Goal: Task Accomplishment & Management: Use online tool/utility

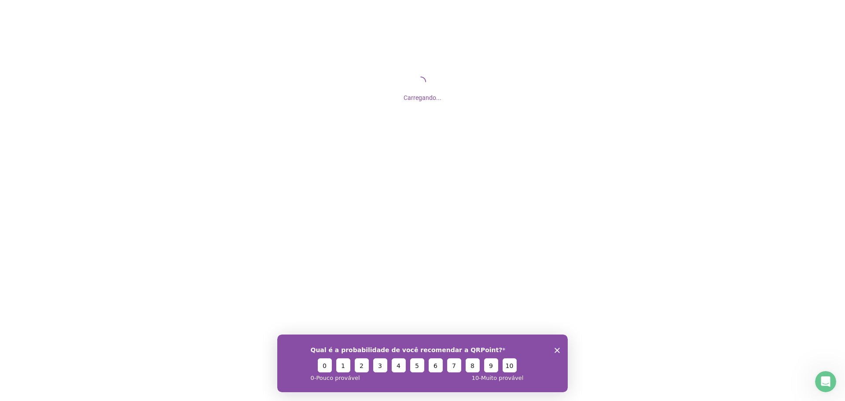
drag, startPoint x: 558, startPoint y: 350, endPoint x: 834, endPoint y: 681, distance: 431.0
click at [558, 350] on polygon "Encerrar pesquisa" at bounding box center [557, 349] width 5 height 5
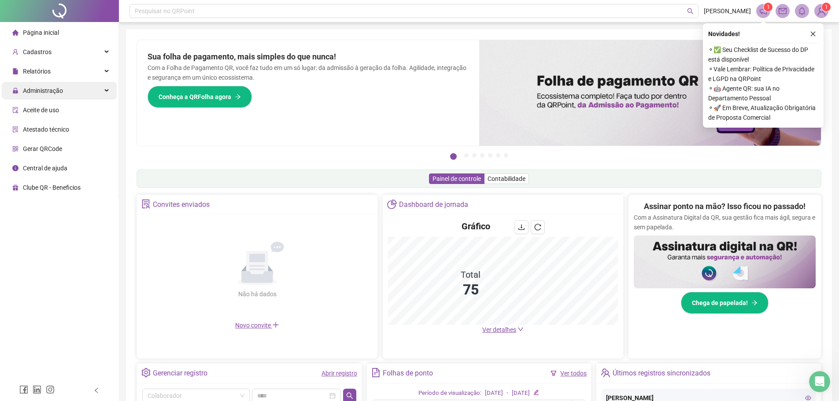
click at [68, 95] on div "Administração" at bounding box center [59, 91] width 115 height 18
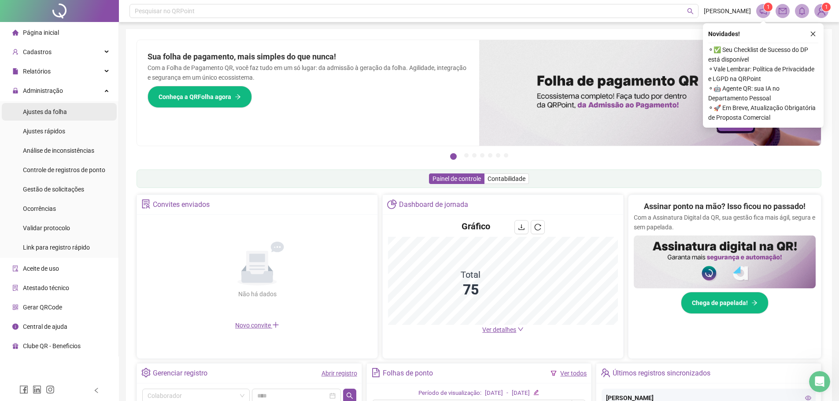
click at [61, 111] on span "Ajustes da folha" at bounding box center [45, 111] width 44 height 7
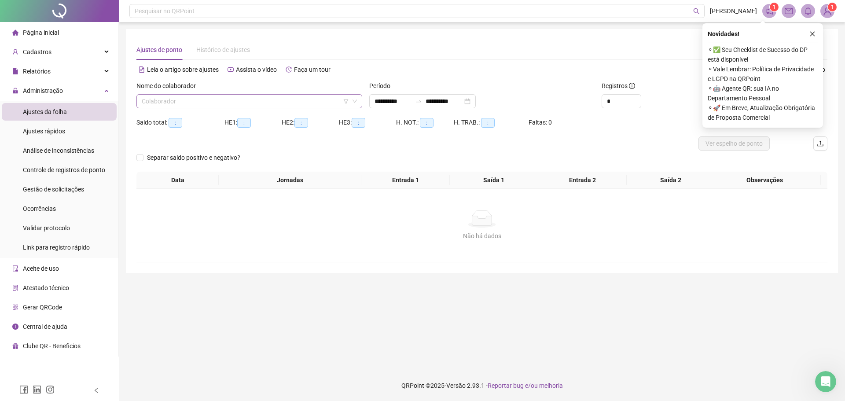
click at [299, 102] on input "search" at bounding box center [245, 101] width 207 height 13
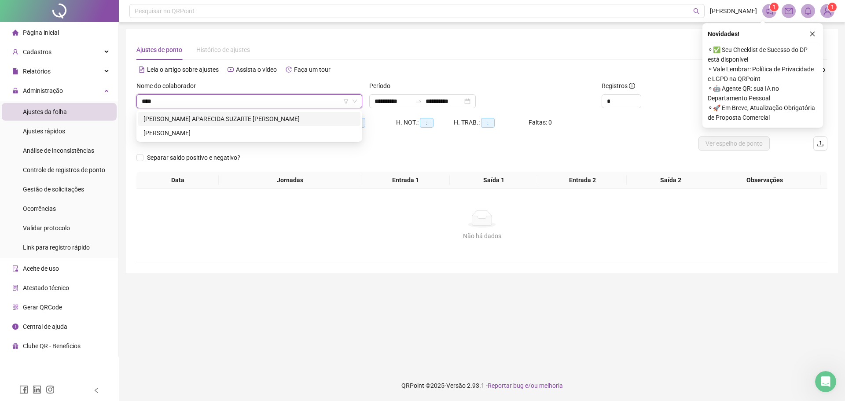
type input "*****"
click at [189, 132] on div "RODRIGO SOUZA DE OLIVEIRA" at bounding box center [250, 133] width 212 height 10
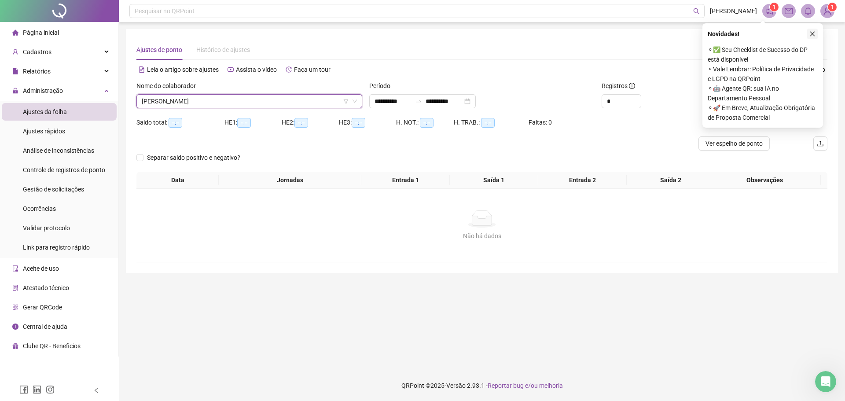
click at [814, 33] on icon "close" at bounding box center [813, 34] width 6 height 6
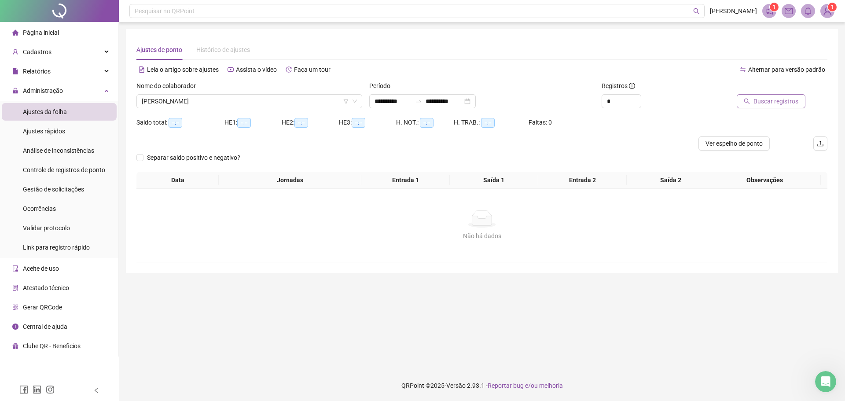
click at [774, 101] on span "Buscar registros" at bounding box center [776, 101] width 45 height 10
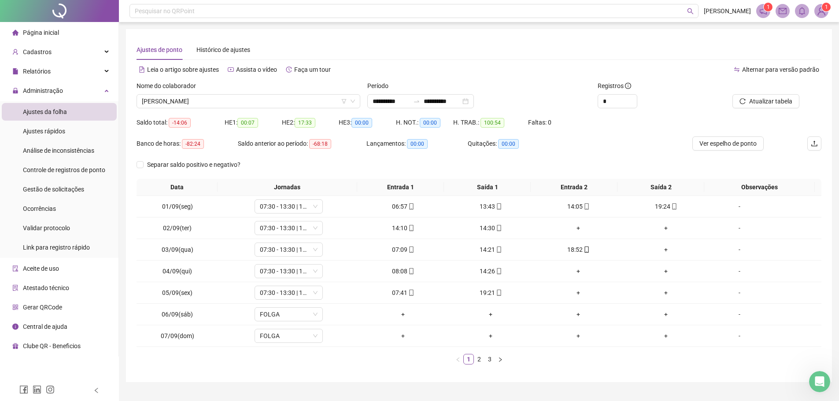
scroll to position [19, 0]
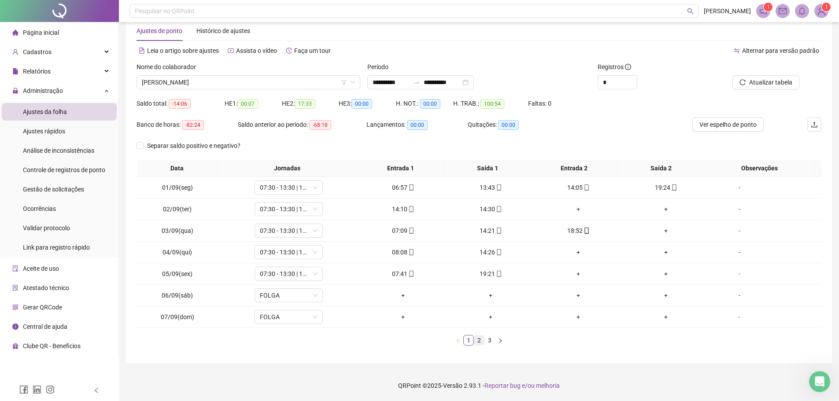
click at [474, 342] on link "2" at bounding box center [479, 341] width 10 height 10
click at [490, 342] on link "3" at bounding box center [490, 341] width 10 height 10
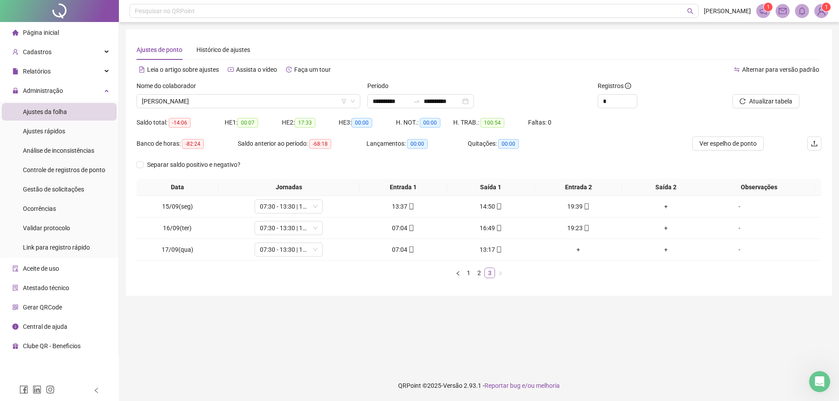
scroll to position [0, 0]
click at [476, 102] on div "**********" at bounding box center [422, 101] width 107 height 14
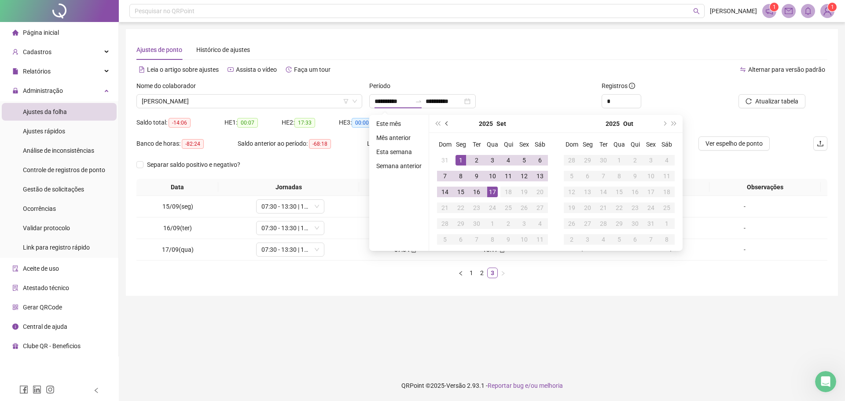
click at [443, 122] on button "prev-year" at bounding box center [448, 124] width 10 height 18
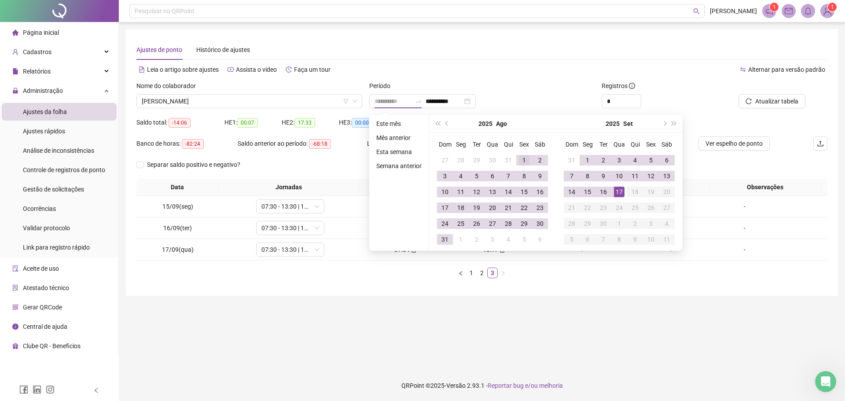
type input "**********"
click at [519, 157] on div "1" at bounding box center [524, 160] width 11 height 11
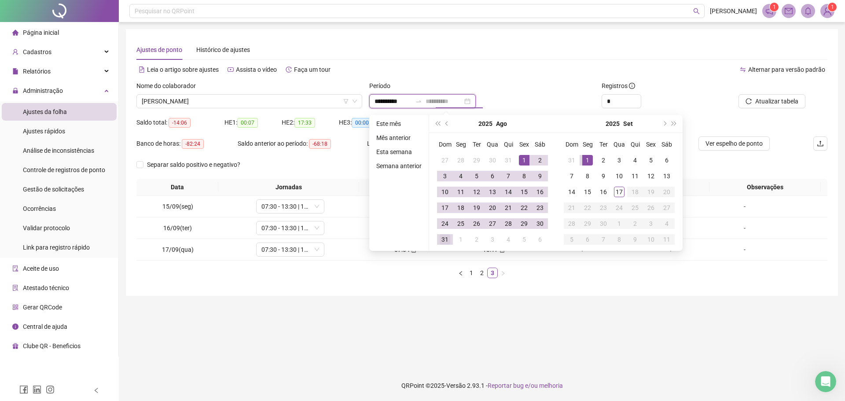
type input "**********"
click at [445, 242] on div "31" at bounding box center [445, 239] width 11 height 11
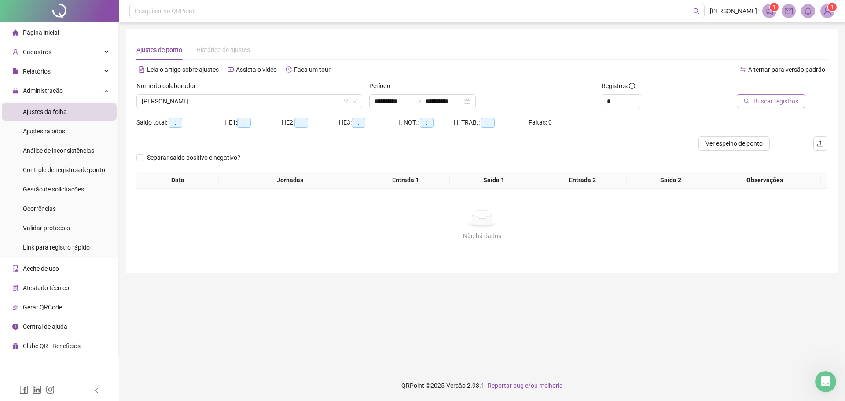
click at [774, 100] on span "Buscar registros" at bounding box center [776, 101] width 45 height 10
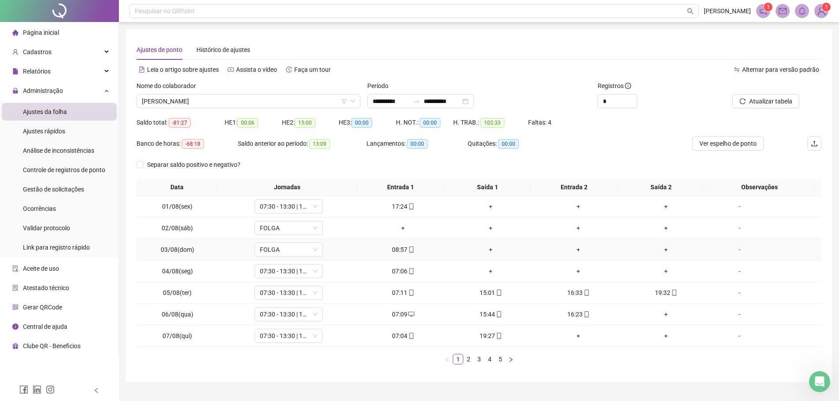
scroll to position [19, 0]
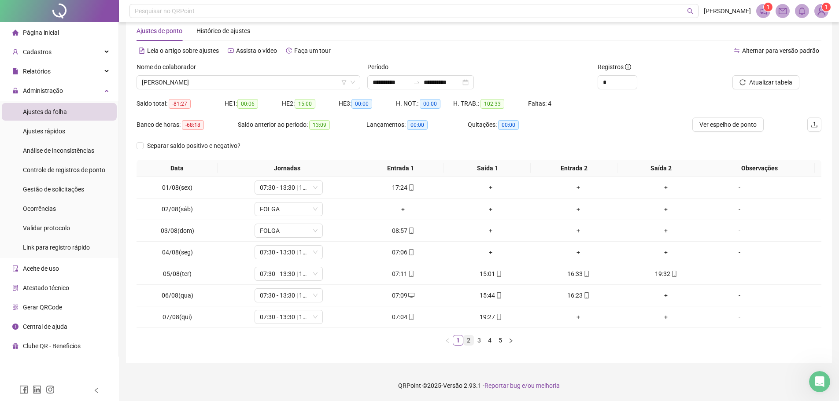
click at [470, 340] on link "2" at bounding box center [469, 341] width 10 height 10
click at [479, 342] on link "3" at bounding box center [479, 341] width 10 height 10
click at [489, 343] on link "4" at bounding box center [490, 341] width 10 height 10
click at [499, 342] on link "5" at bounding box center [500, 341] width 10 height 10
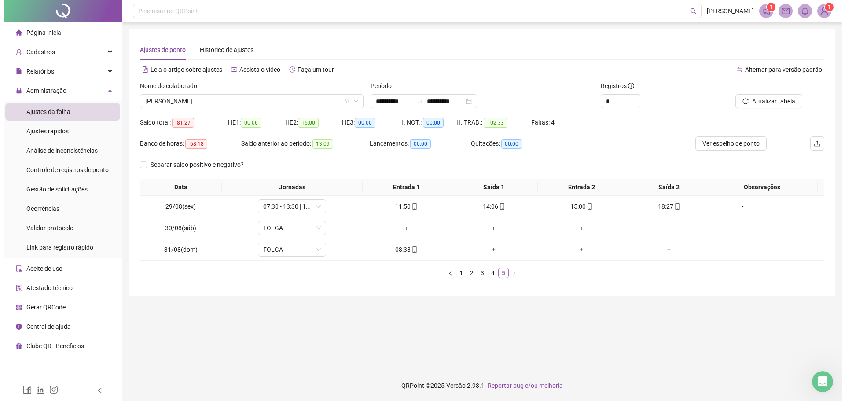
scroll to position [0, 0]
